Goal: Find specific page/section: Locate a particular part of the current website

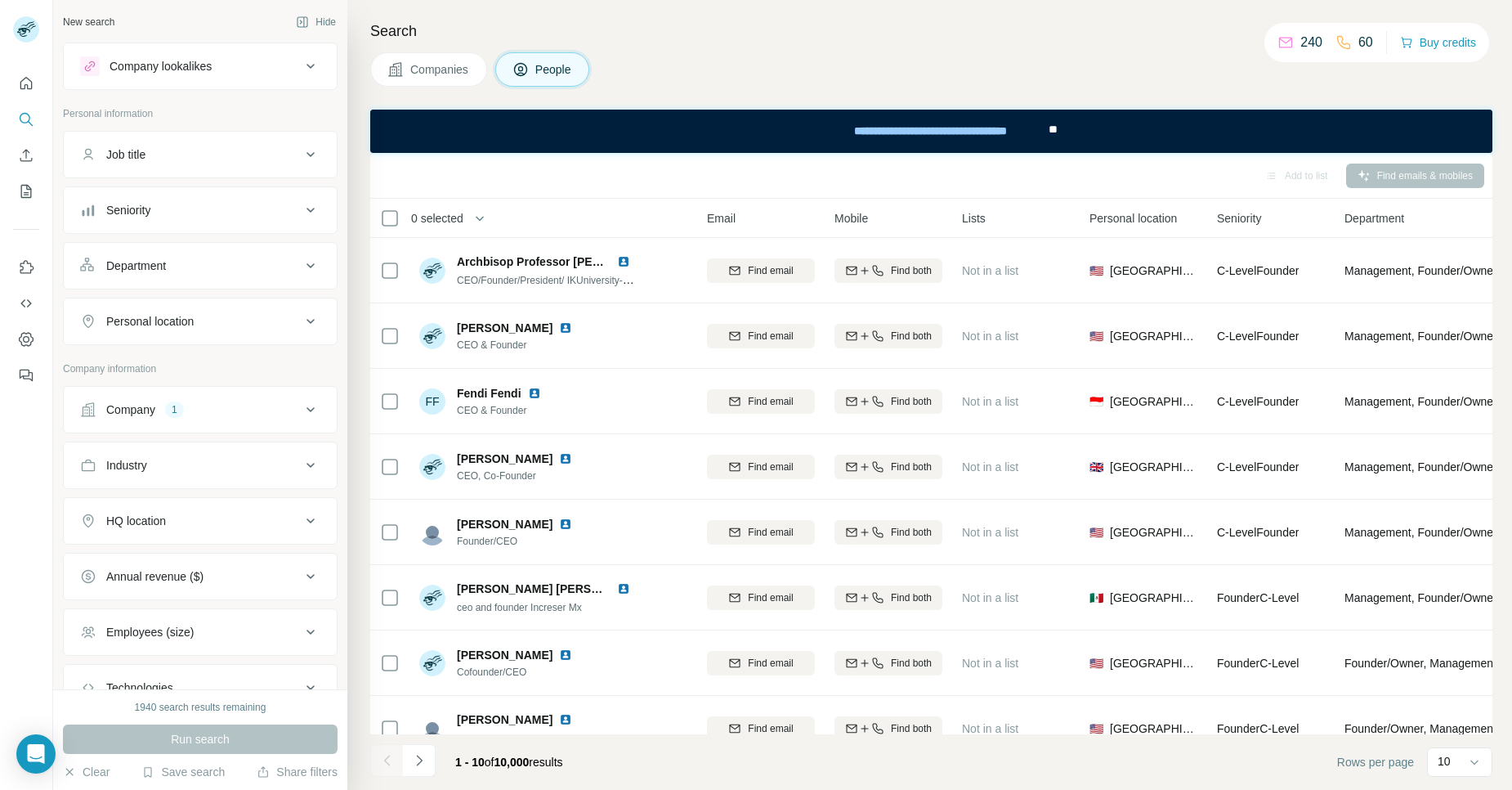
scroll to position [0, 132]
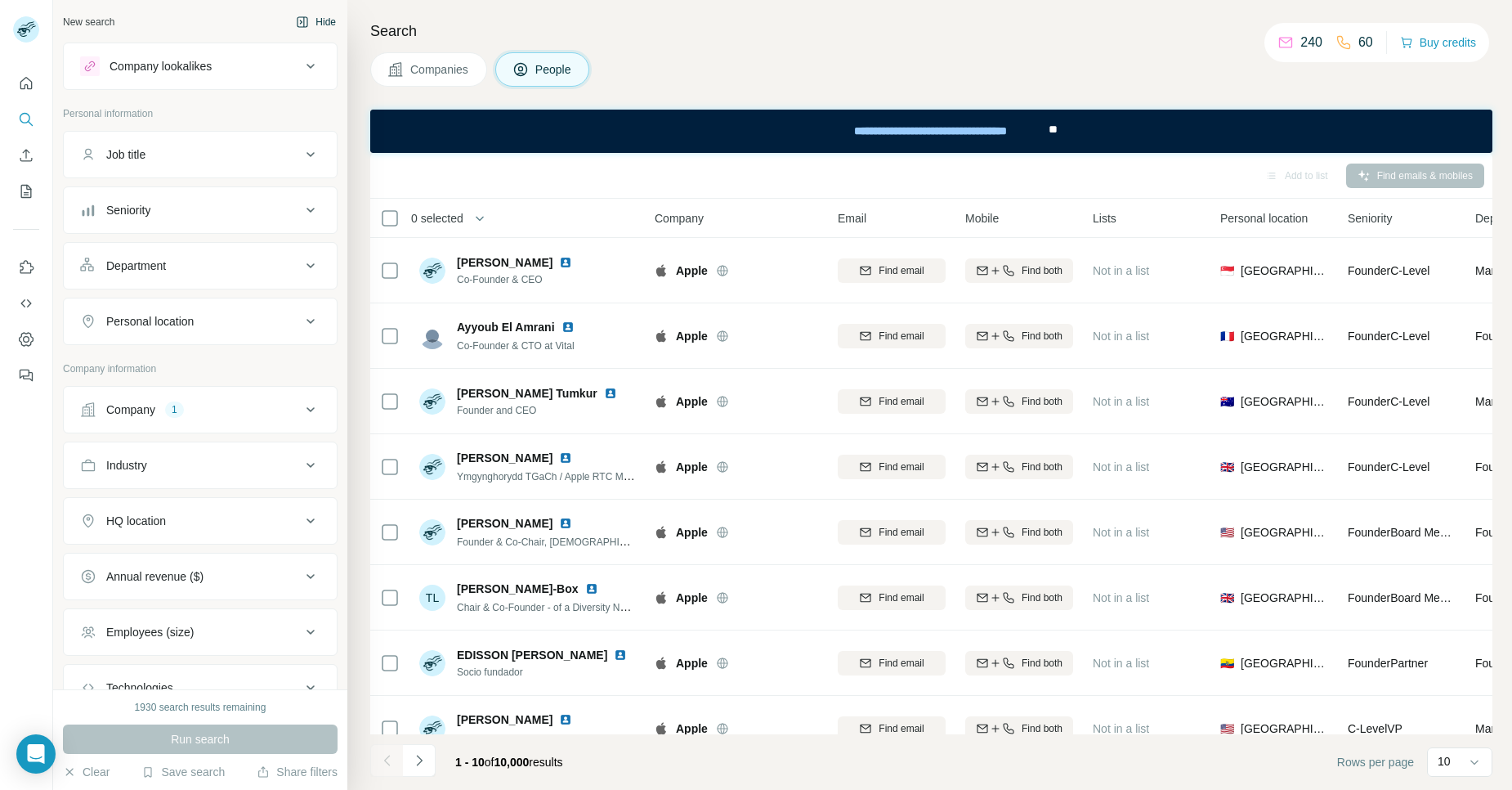
click at [311, 30] on button "Hide" at bounding box center [316, 21] width 63 height 24
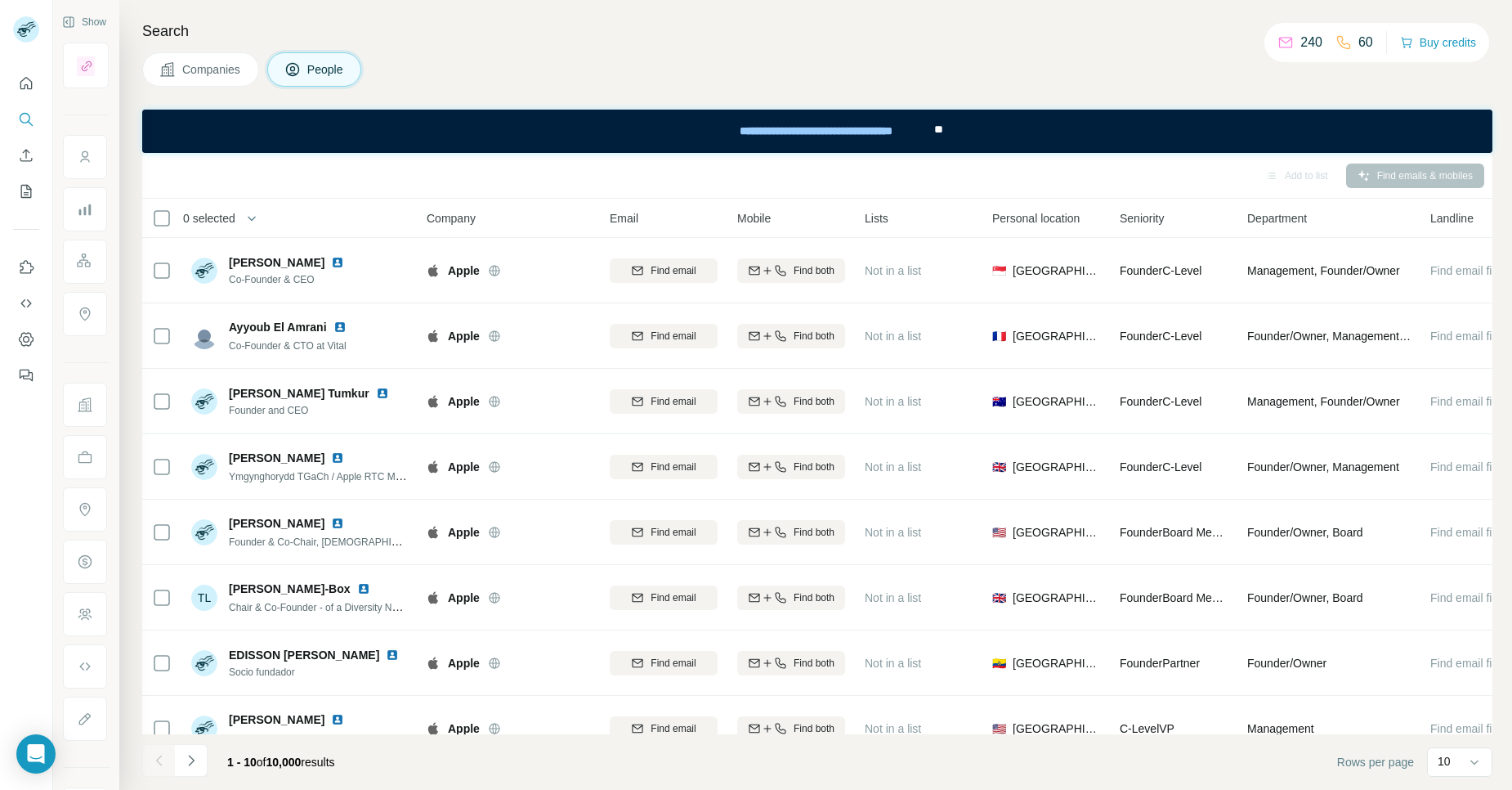
click at [1512, 676] on div "Search Companies People Add to list Find emails & mobiles 0 selected People Com…" at bounding box center [815, 395] width 1393 height 790
